Goal: Task Accomplishment & Management: Manage account settings

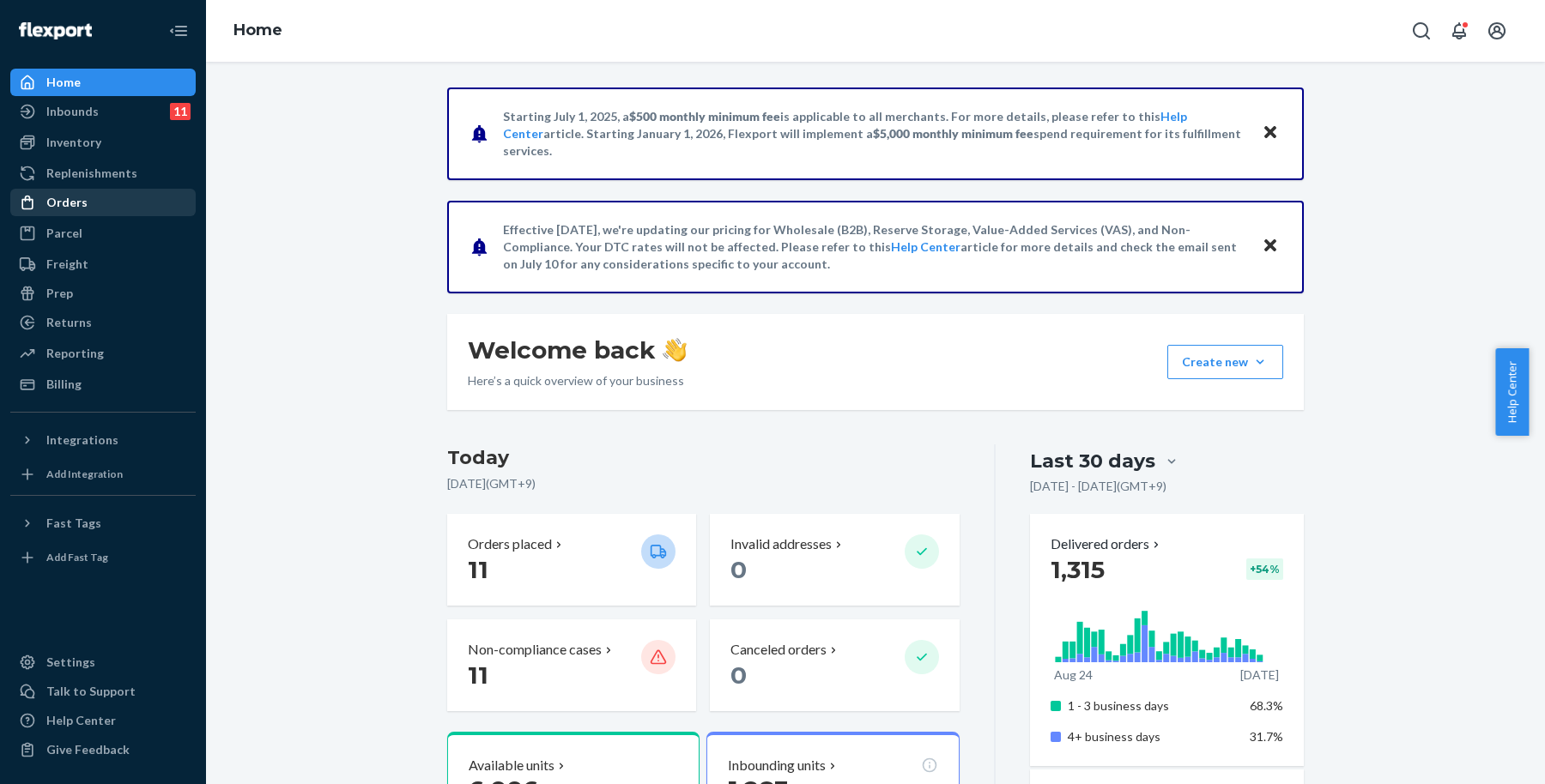
click at [161, 197] on div "Orders" at bounding box center [103, 203] width 182 height 24
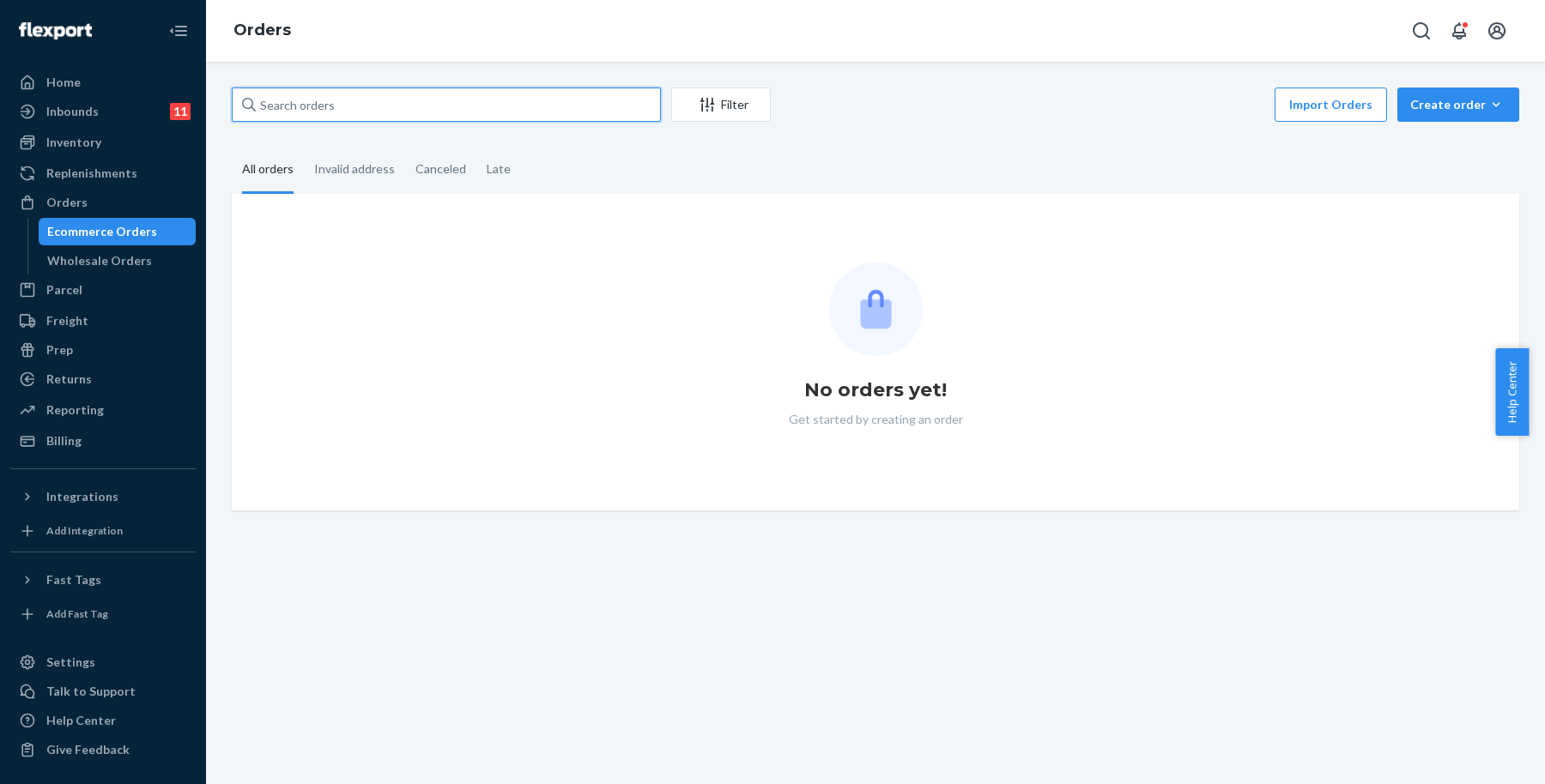
click at [517, 92] on input "text" at bounding box center [447, 104] width 429 height 34
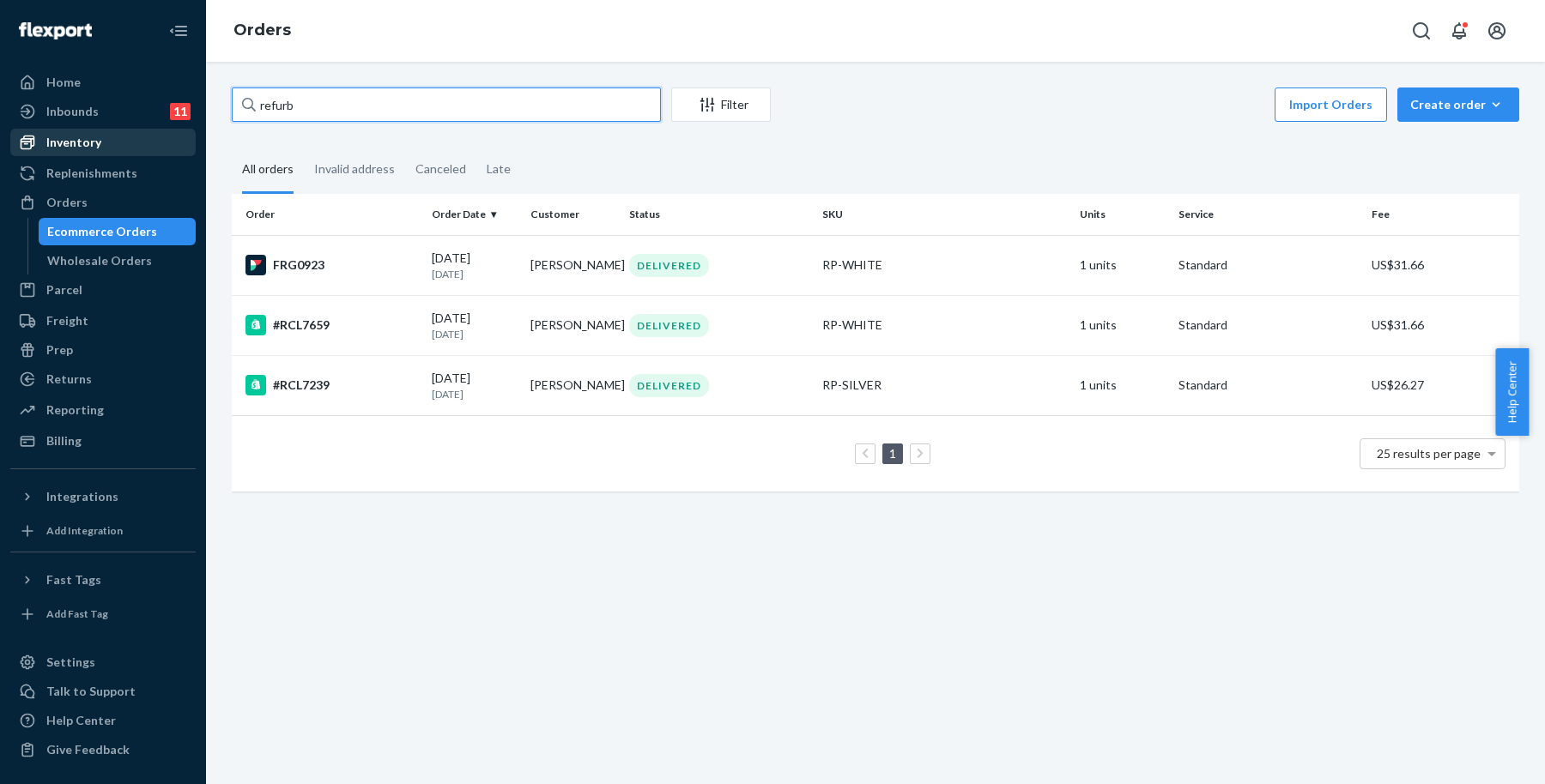
type input "refurb"
click at [101, 153] on div "Inventory" at bounding box center [103, 142] width 182 height 24
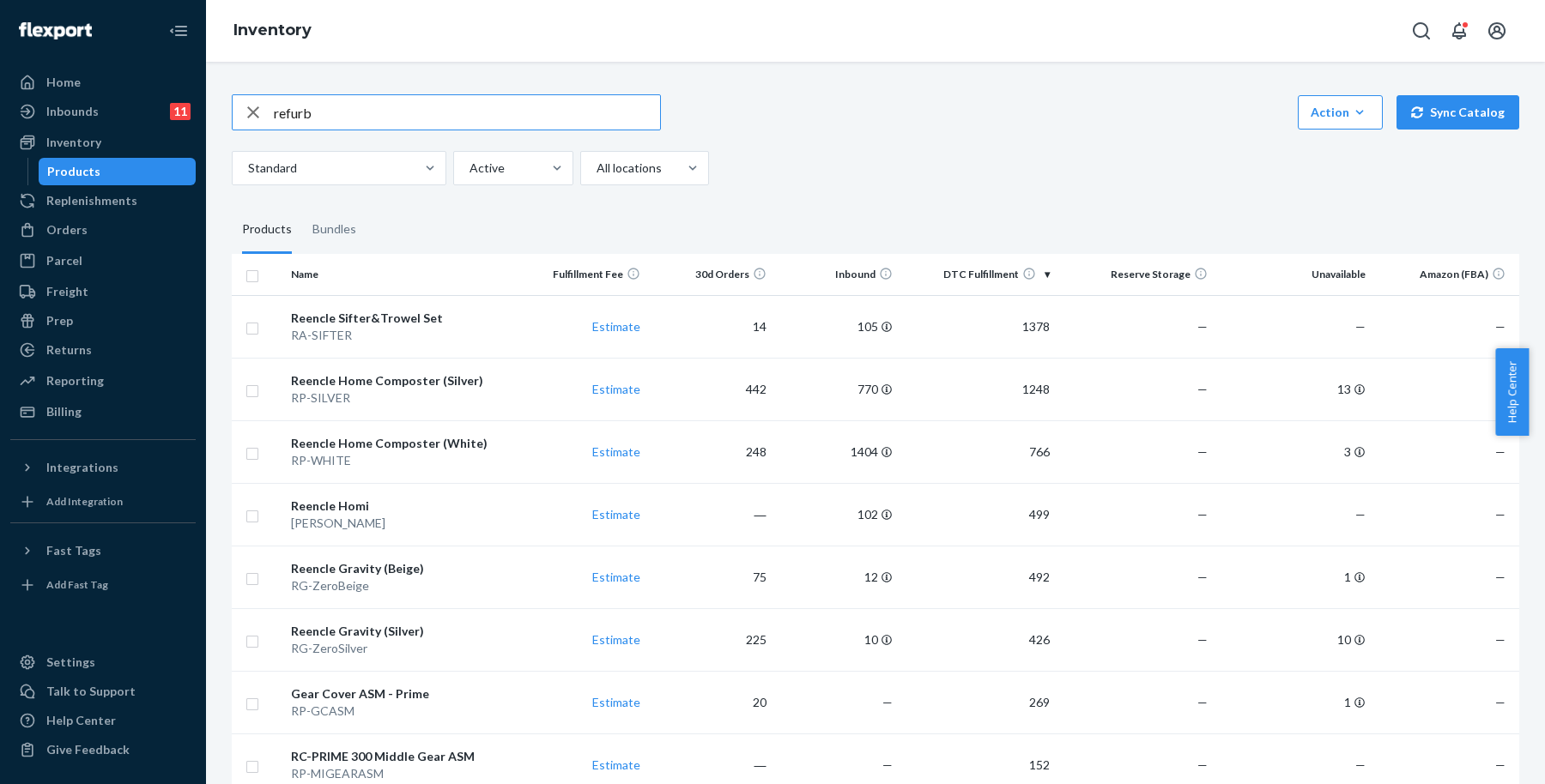
type input "refurb"
click at [349, 64] on div "refurb Action Create product Create bundle Bulk create products Bulk update pro…" at bounding box center [876, 423] width 1339 height 723
